Goal: Information Seeking & Learning: Learn about a topic

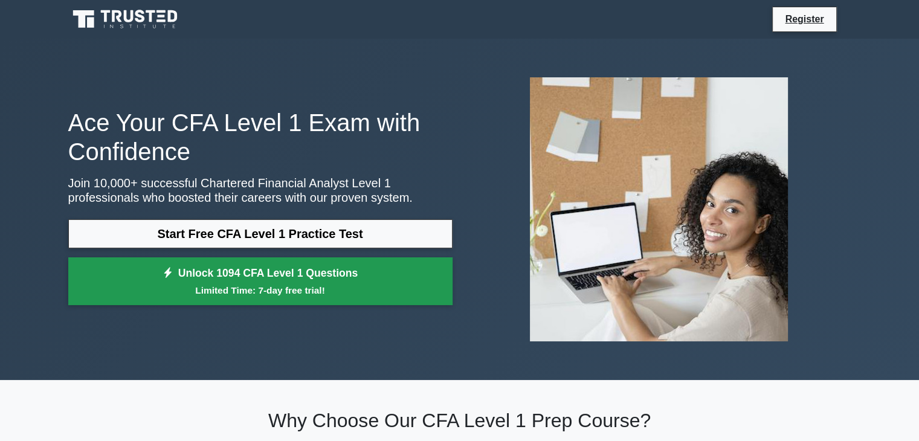
click at [295, 287] on small "Limited Time: 7-day free trial!" at bounding box center [260, 290] width 354 height 14
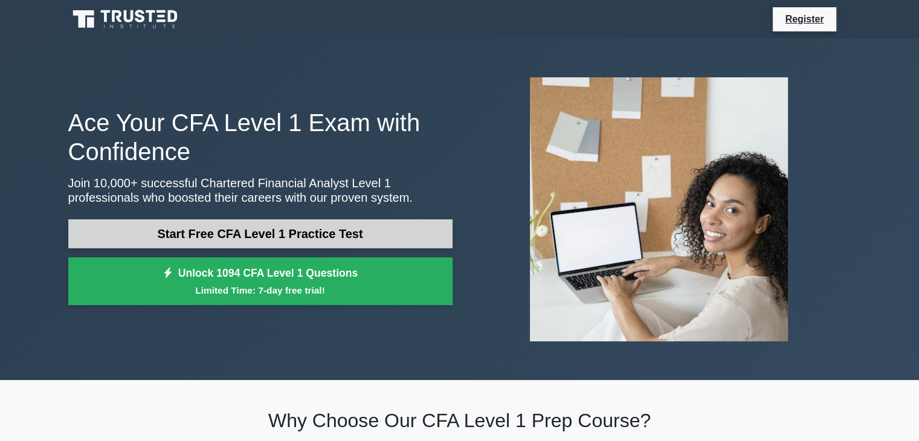
click at [193, 234] on link "Start Free CFA Level 1 Practice Test" at bounding box center [260, 233] width 384 height 29
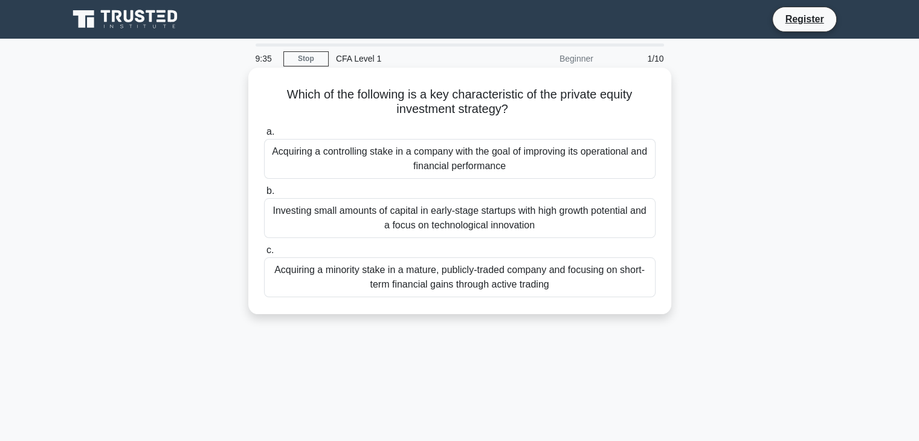
click at [408, 155] on div "Acquiring a controlling stake in a company with the goal of improving its opera…" at bounding box center [459, 159] width 391 height 40
click at [264, 136] on input "a. Acquiring a controlling stake in a company with the goal of improving its op…" at bounding box center [264, 132] width 0 height 8
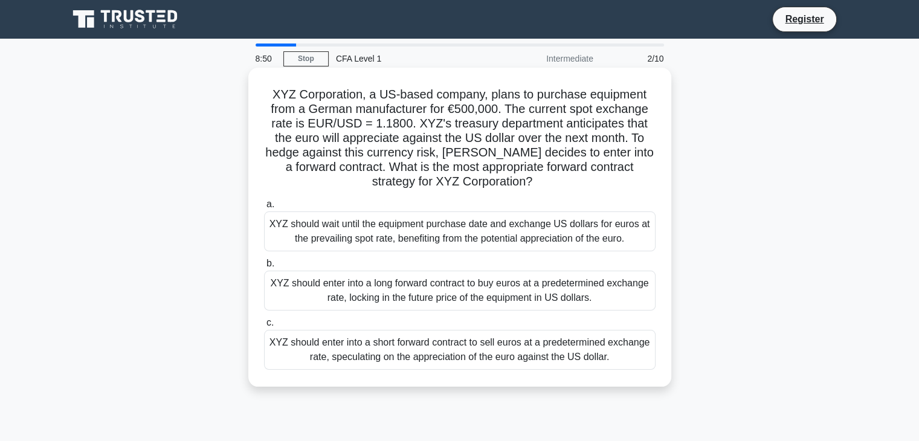
click at [352, 290] on div "XYZ should enter into a long forward contract to buy euros at a predetermined e…" at bounding box center [459, 291] width 391 height 40
click at [264, 268] on input "b. XYZ should enter into a long forward contract to buy euros at a predetermine…" at bounding box center [264, 264] width 0 height 8
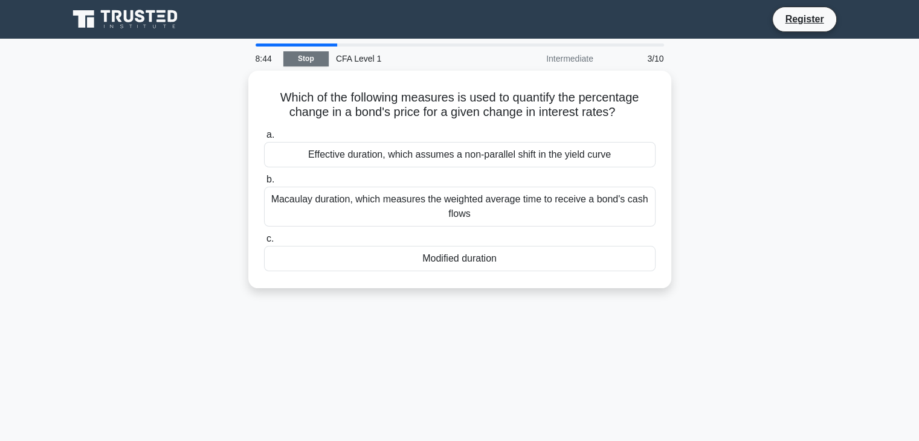
click at [301, 60] on link "Stop" at bounding box center [305, 58] width 45 height 15
